Goal: Information Seeking & Learning: Check status

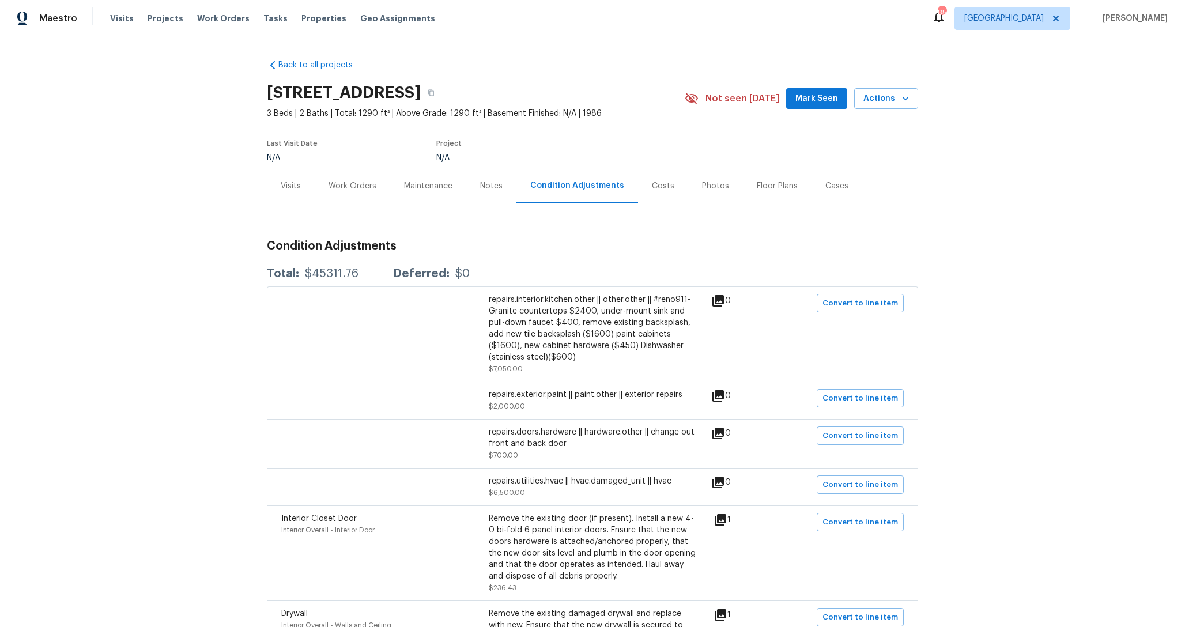
click at [671, 182] on div "Costs" at bounding box center [663, 186] width 50 height 34
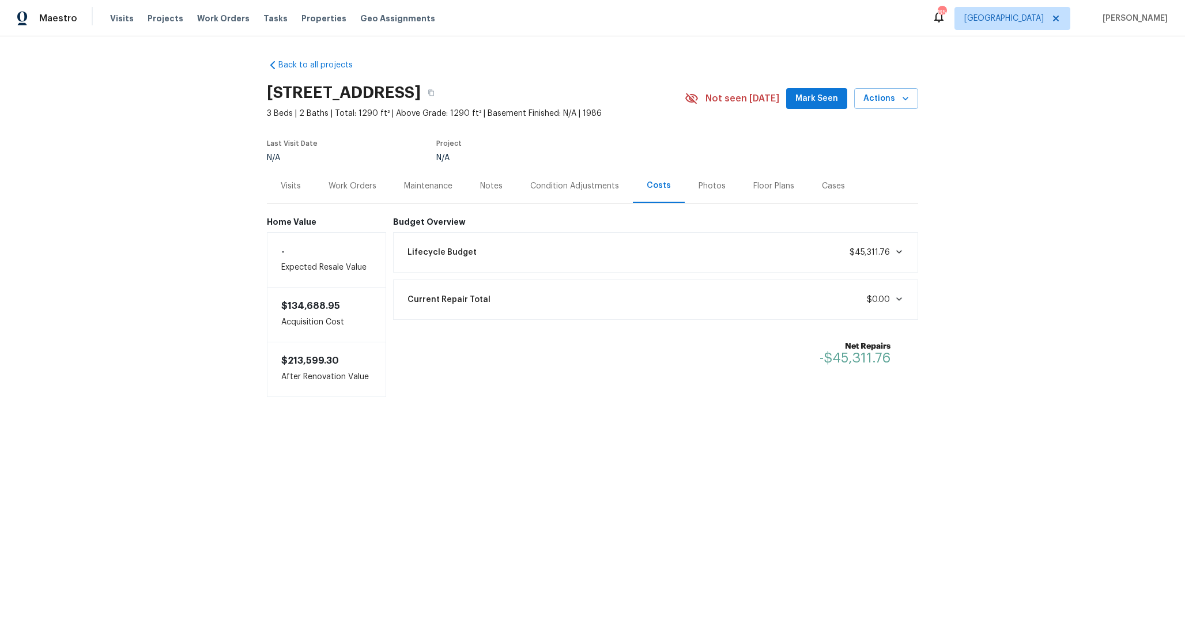
click at [719, 257] on div "Lifecycle Budget $45,311.76" at bounding box center [656, 252] width 511 height 25
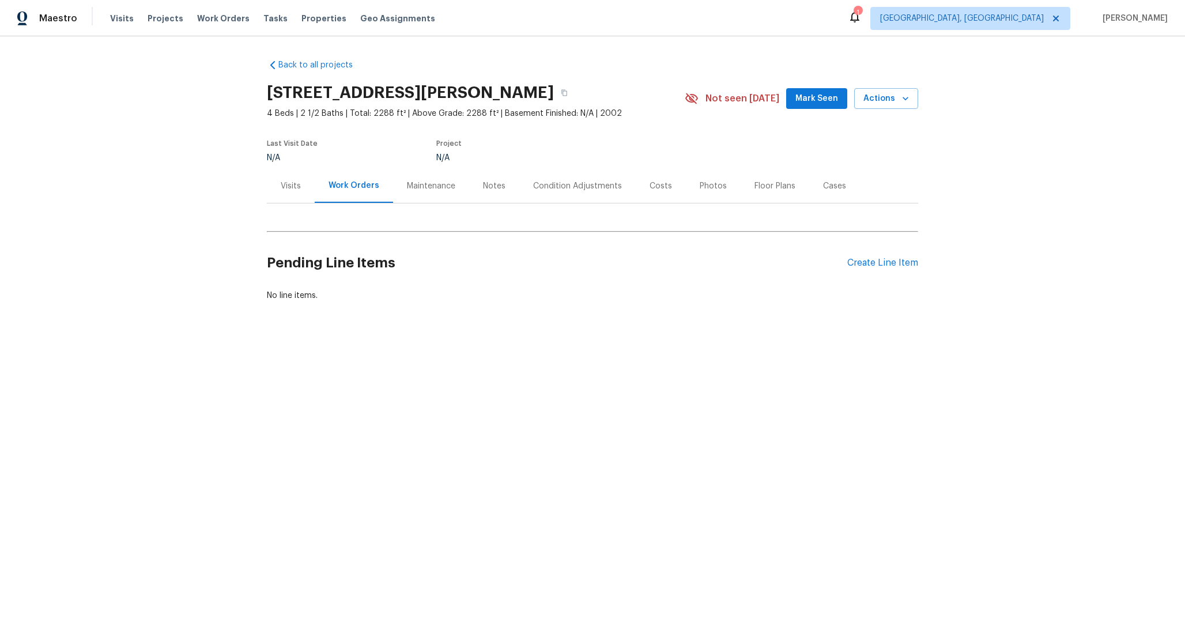
click at [580, 186] on div "Condition Adjustments" at bounding box center [577, 186] width 89 height 12
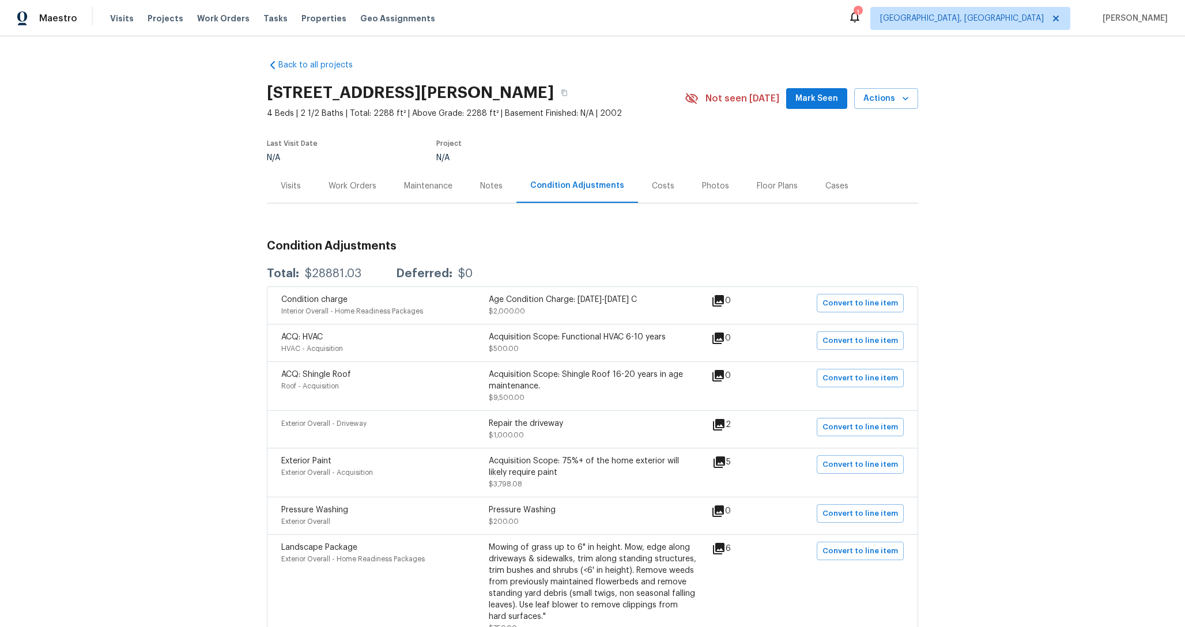
click at [655, 189] on div "Costs" at bounding box center [663, 186] width 22 height 12
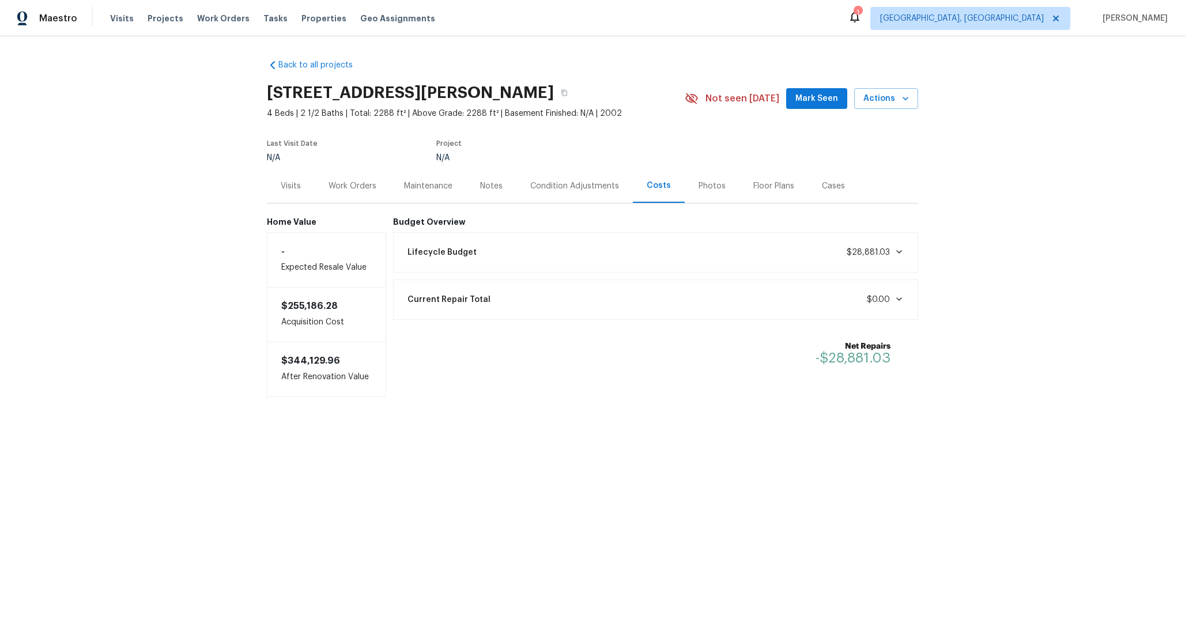
click at [607, 255] on div "Lifecycle Budget $28,881.03" at bounding box center [656, 252] width 511 height 25
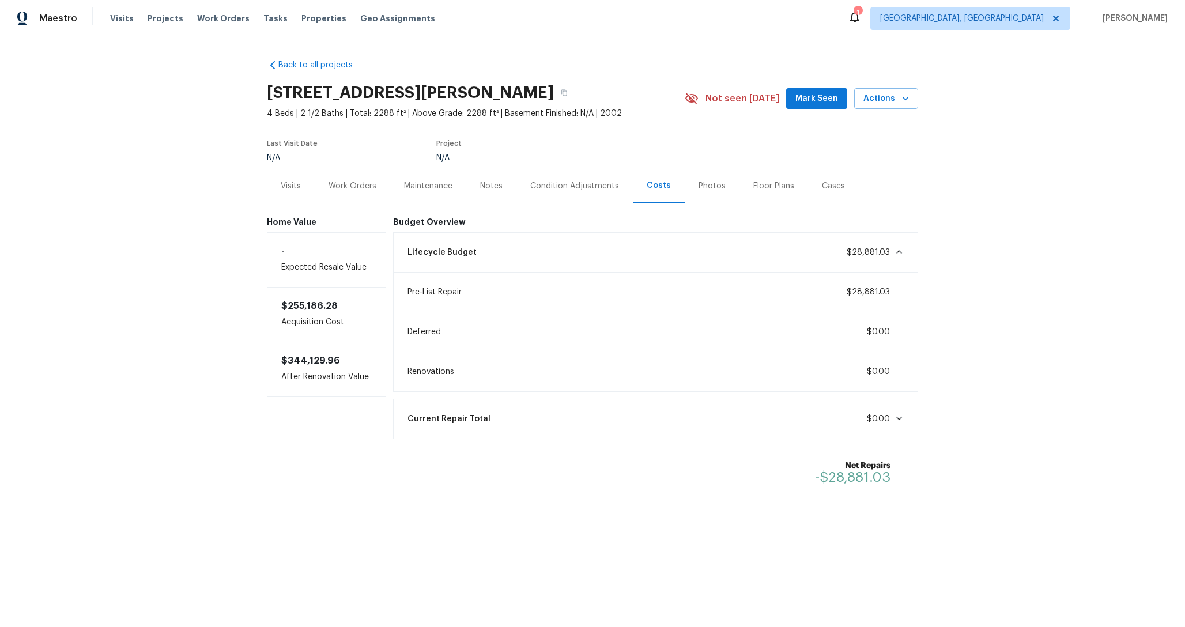
click at [607, 249] on div "Lifecycle Budget $28,881.03" at bounding box center [656, 252] width 511 height 25
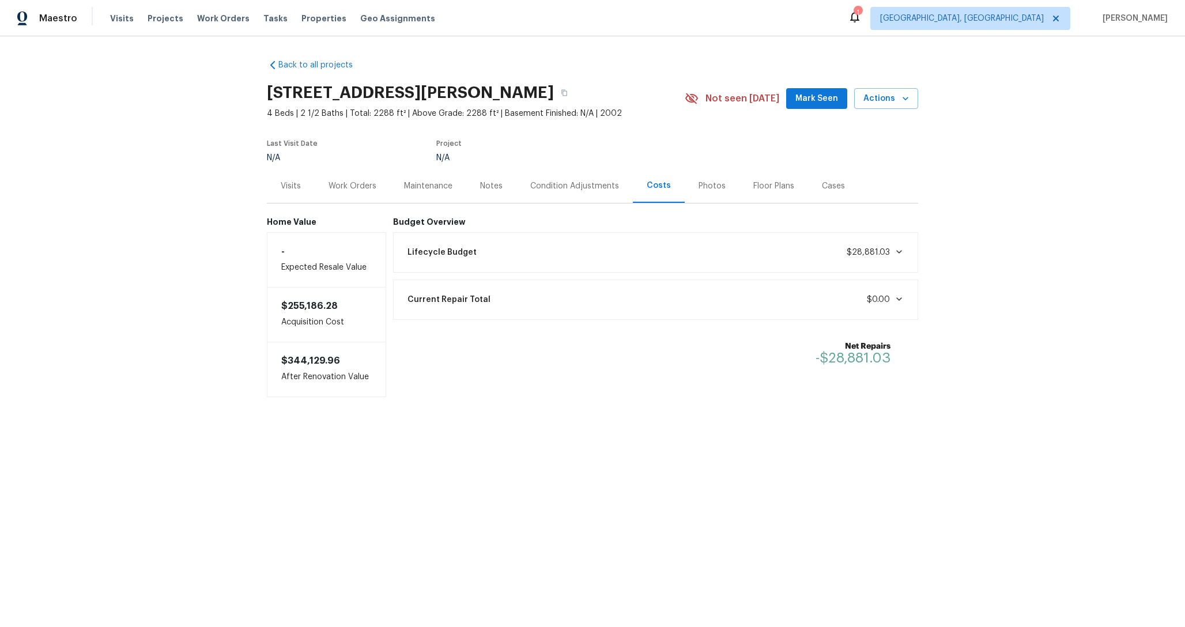
click at [788, 244] on div "Lifecycle Budget $28,881.03" at bounding box center [656, 252] width 511 height 25
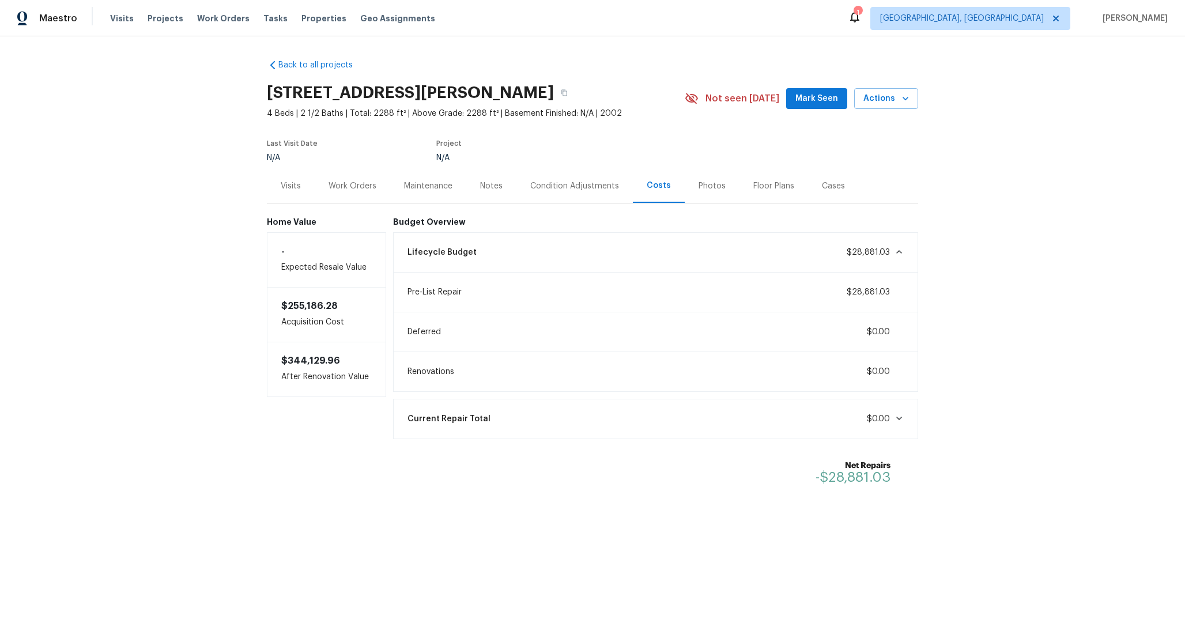
click at [784, 247] on div "Lifecycle Budget $28,881.03" at bounding box center [656, 252] width 511 height 25
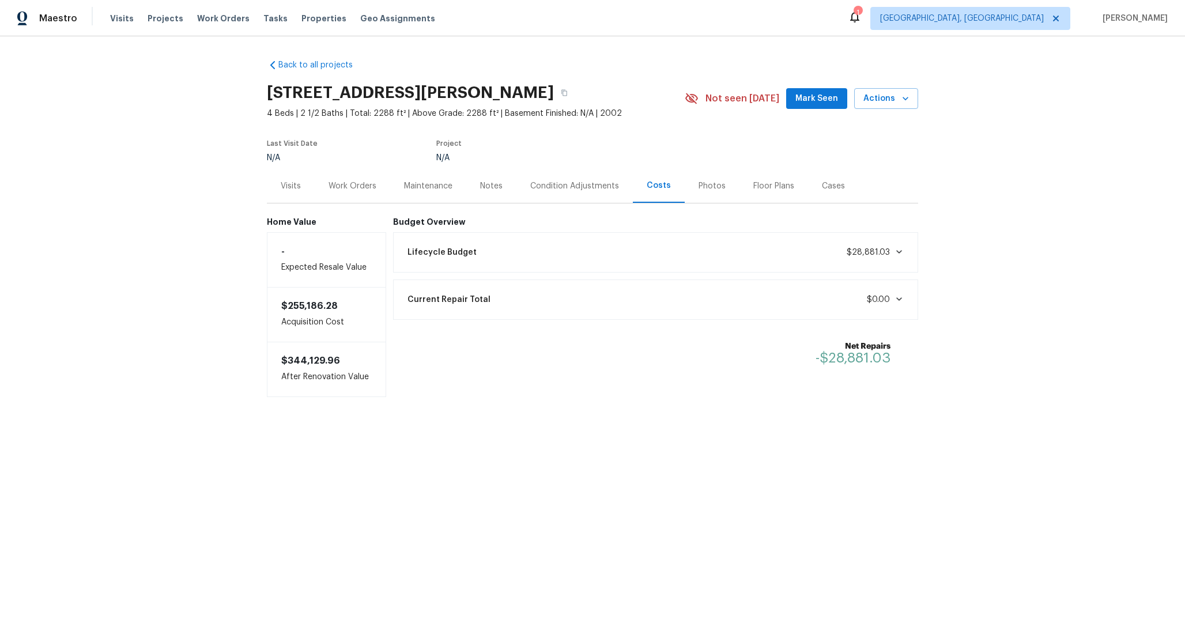
click at [551, 260] on div "Lifecycle Budget $28,881.03" at bounding box center [656, 252] width 511 height 25
